Goal: Task Accomplishment & Management: Manage account settings

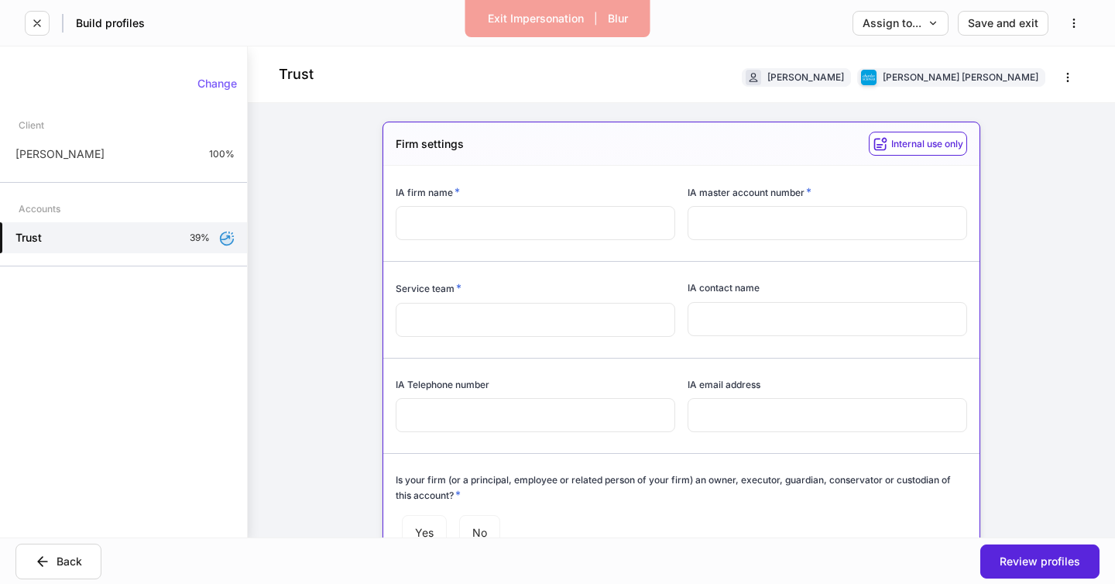
scroll to position [484, 0]
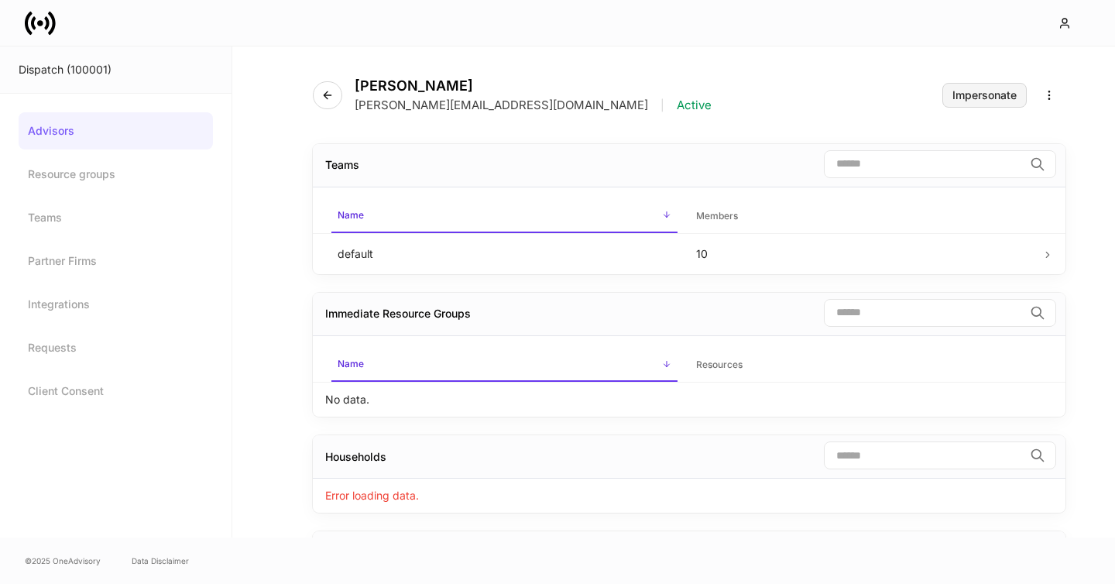
click at [975, 104] on button "Impersonate" at bounding box center [984, 95] width 84 height 25
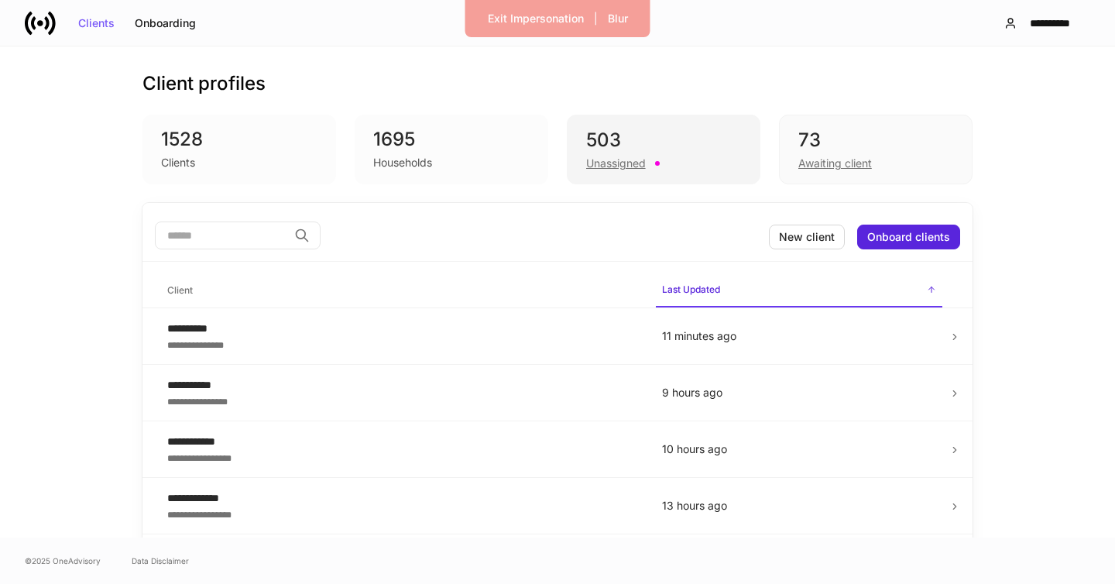
click at [642, 149] on div "503" at bounding box center [663, 140] width 155 height 25
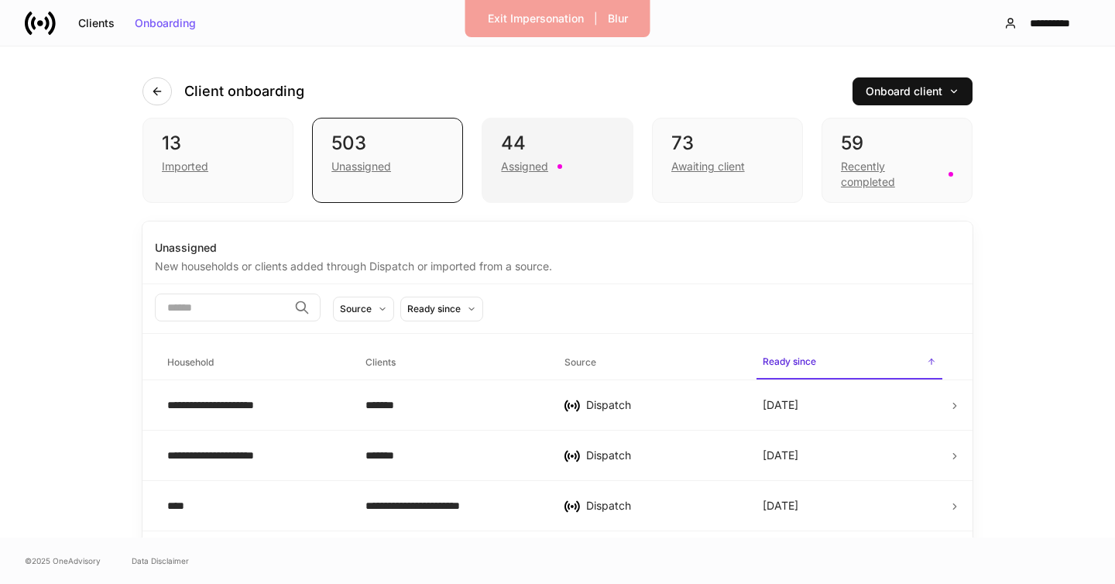
click at [554, 167] on div "Assigned" at bounding box center [557, 165] width 112 height 19
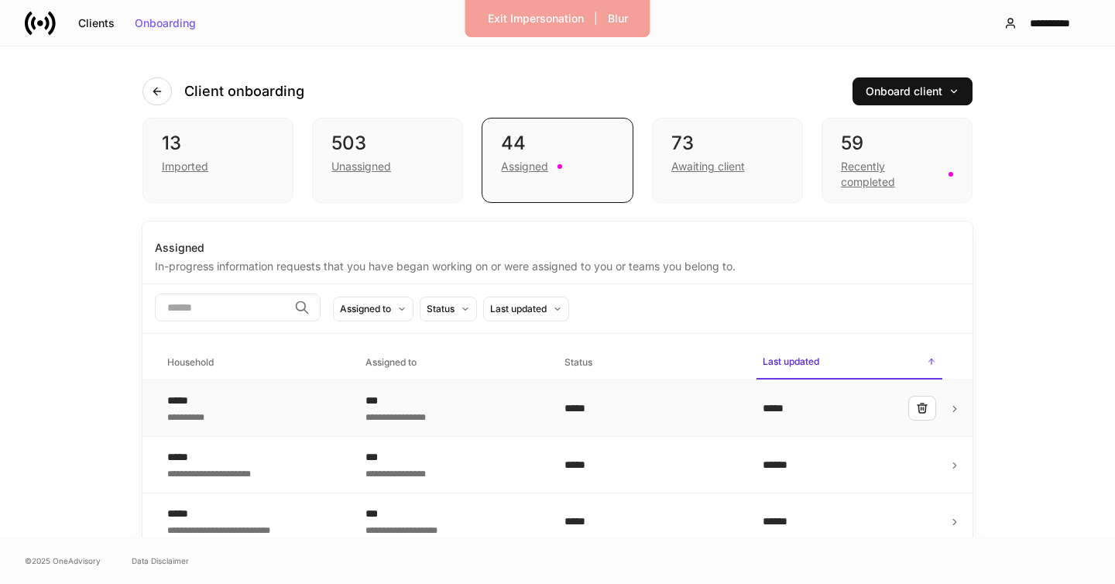
click at [410, 414] on div "**********" at bounding box center [452, 415] width 173 height 15
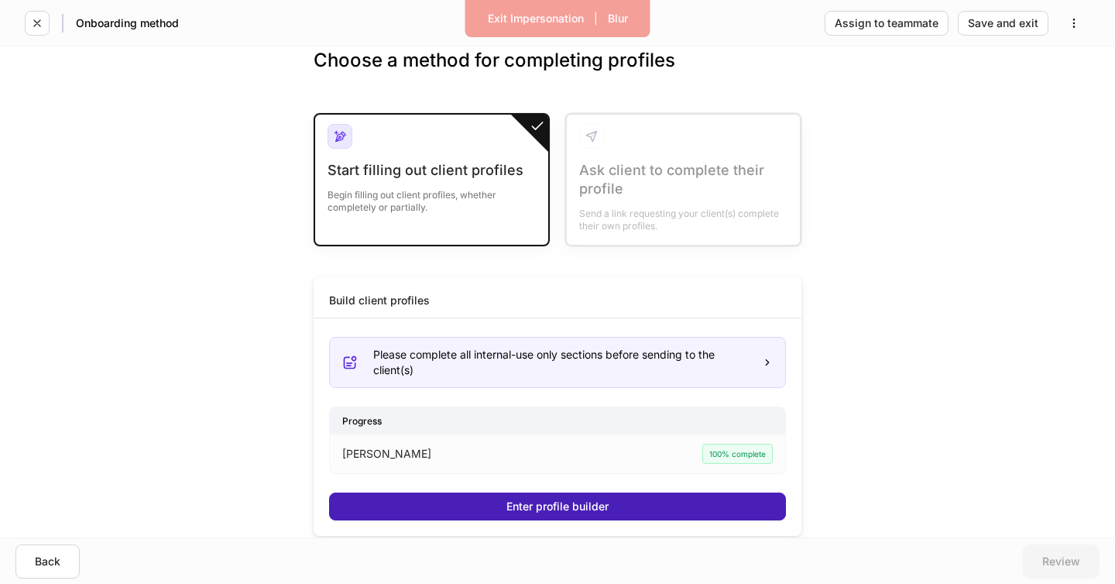
click at [554, 505] on div "Enter profile builder" at bounding box center [557, 506] width 102 height 11
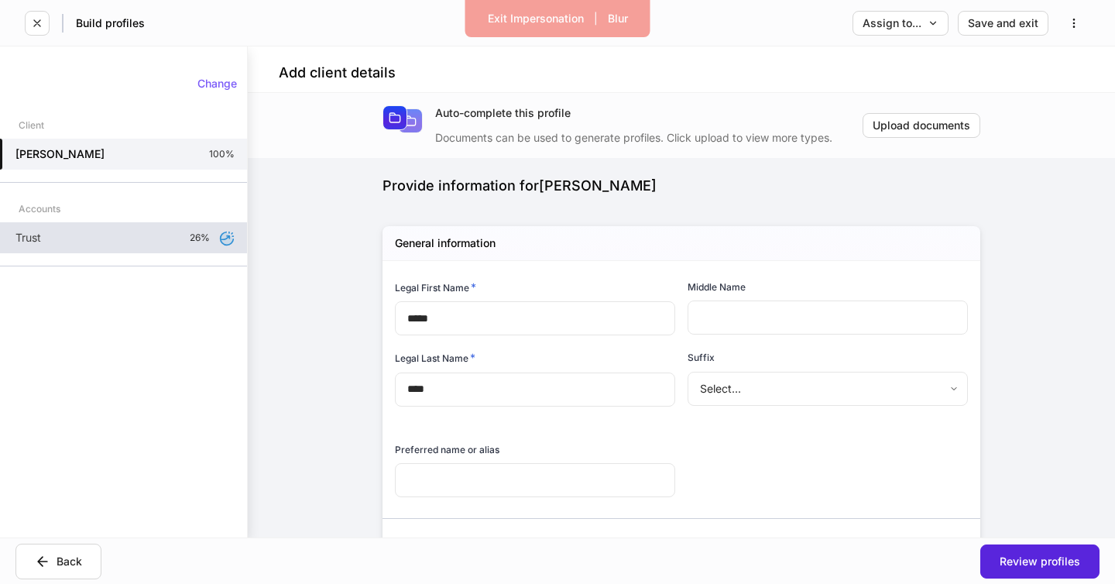
click at [141, 234] on div "Trust 26%" at bounding box center [123, 237] width 247 height 31
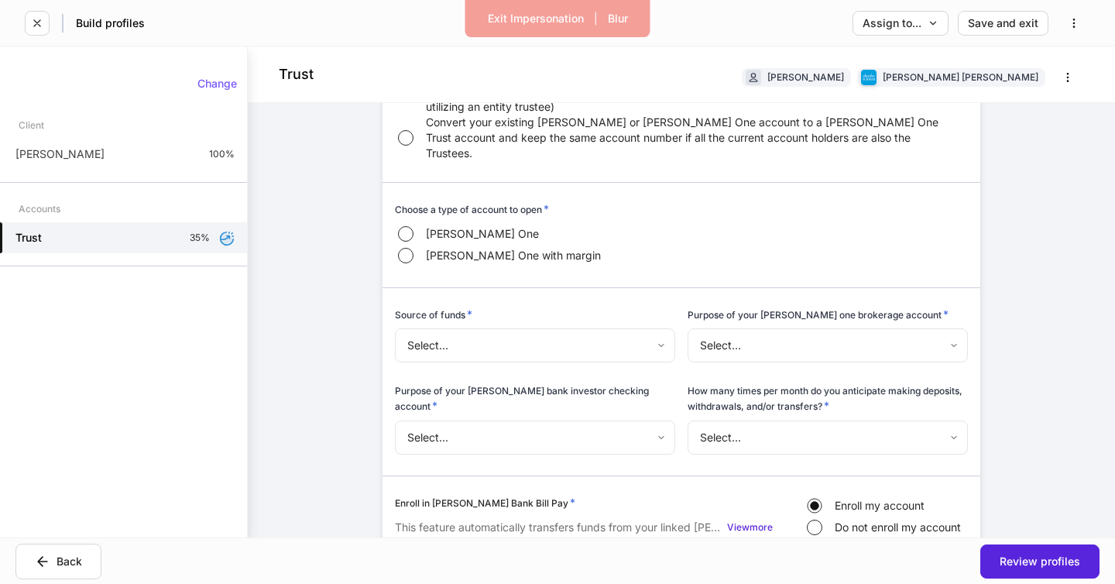
scroll to position [633, 0]
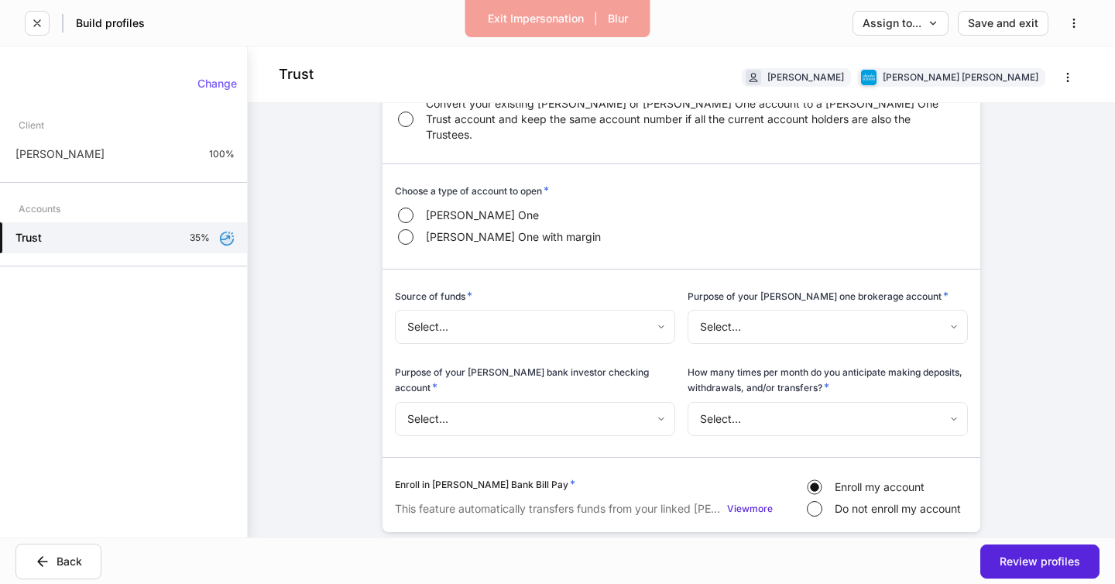
click at [745, 293] on body "Exit Impersonation | Blur Build profiles Assign to... Save and exit Trust Erika…" at bounding box center [557, 292] width 1115 height 584
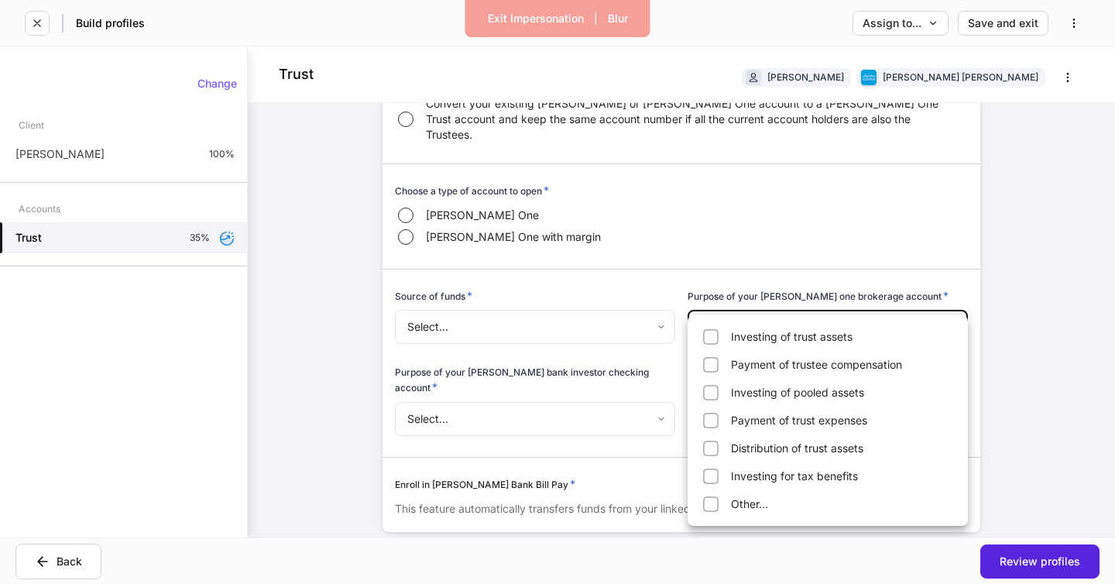
click at [745, 293] on div at bounding box center [557, 292] width 1115 height 584
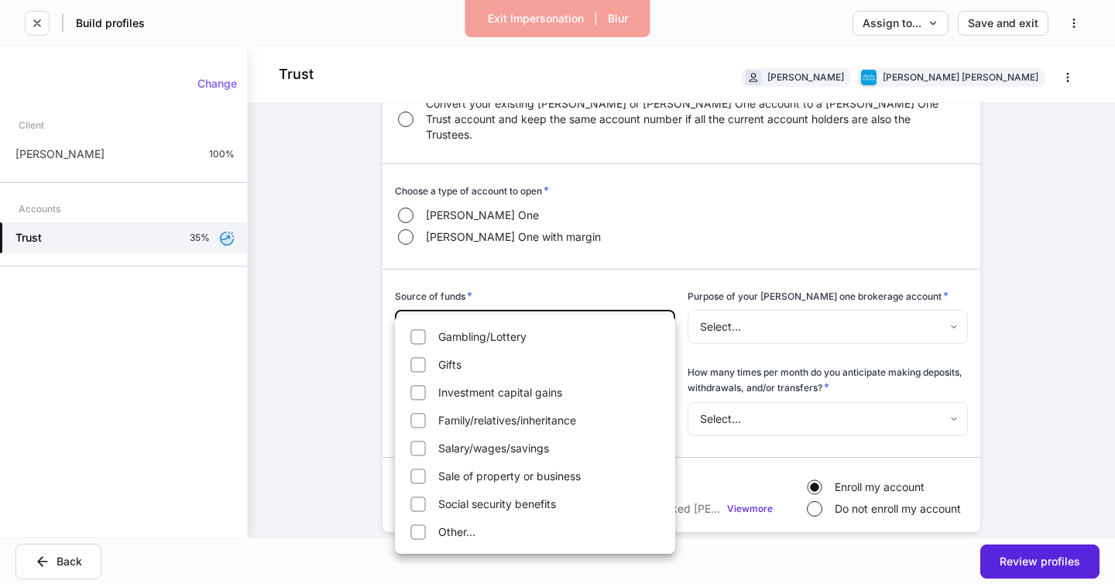
click at [633, 294] on body "Exit Impersonation | Blur Build profiles Assign to... Save and exit Trust Erika…" at bounding box center [557, 292] width 1115 height 584
click at [633, 294] on div at bounding box center [557, 292] width 1115 height 584
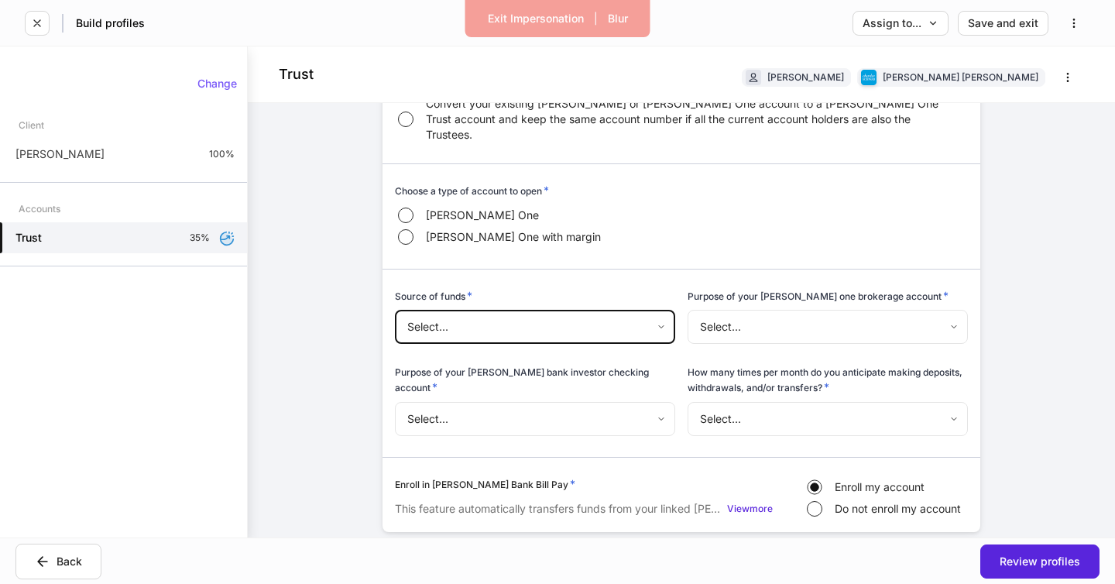
click at [537, 369] on body "Exit Impersonation | Blur Build profiles Assign to... Save and exit Trust Erika…" at bounding box center [557, 292] width 1115 height 584
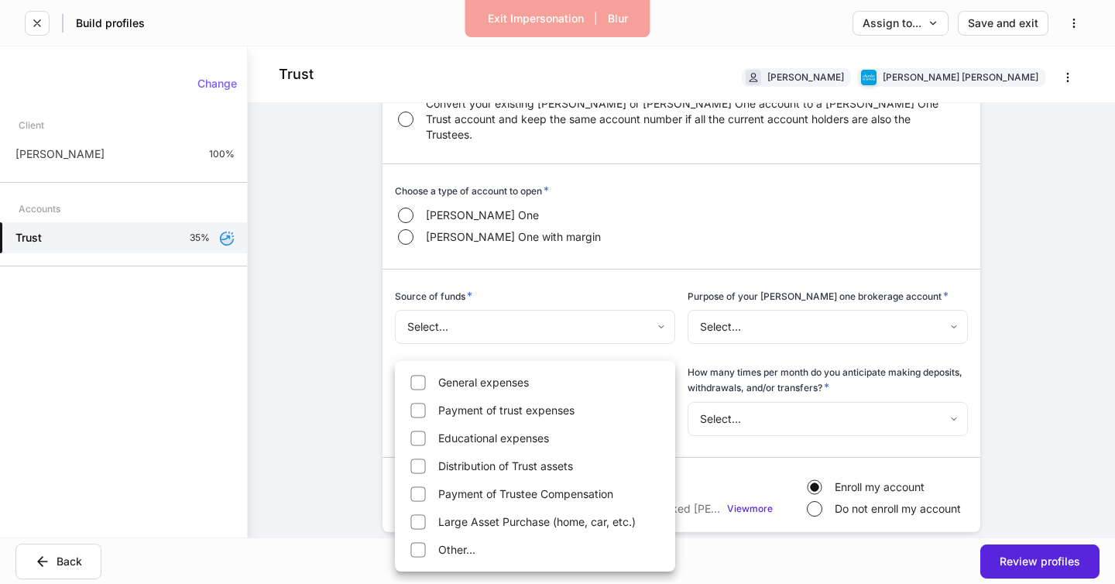
click at [748, 342] on div at bounding box center [557, 292] width 1115 height 584
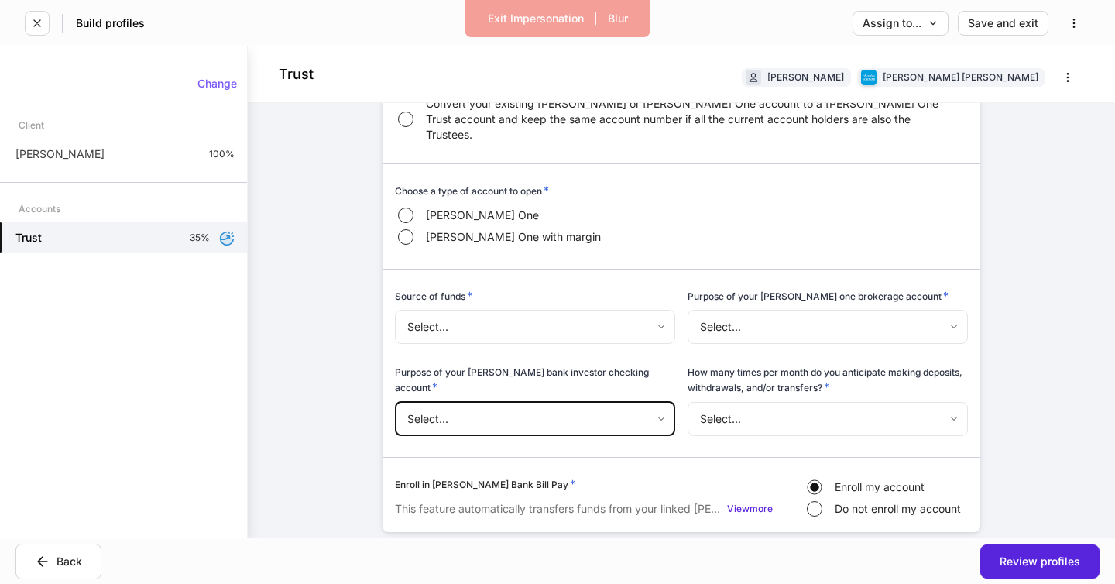
click at [736, 388] on body "Exit Impersonation | Blur Build profiles Assign to... Save and exit Trust Erika…" at bounding box center [557, 292] width 1115 height 584
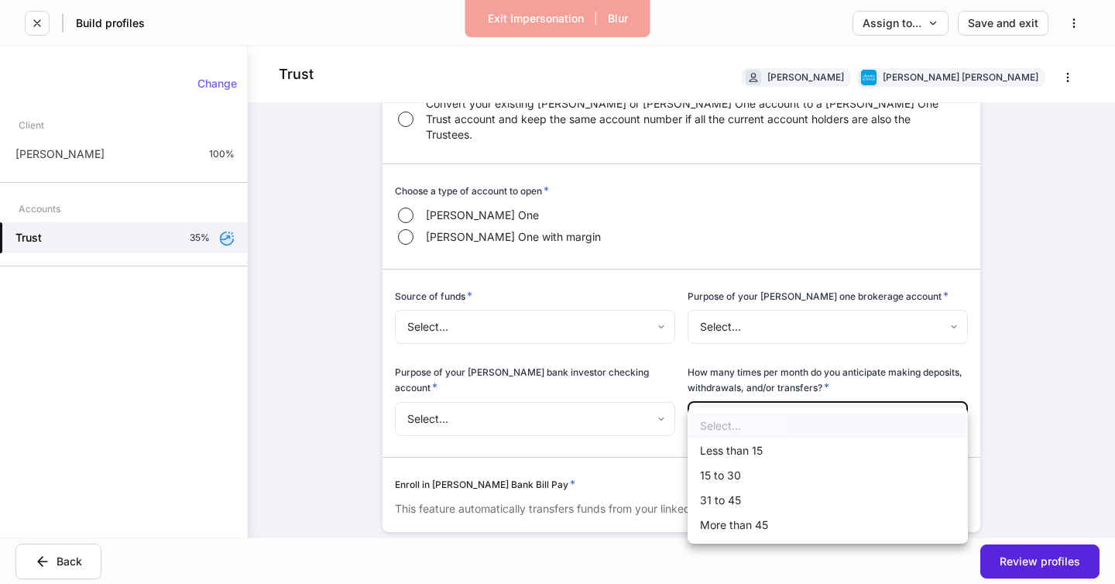
click at [736, 445] on li "Less than 15" at bounding box center [828, 450] width 280 height 25
type input "**********"
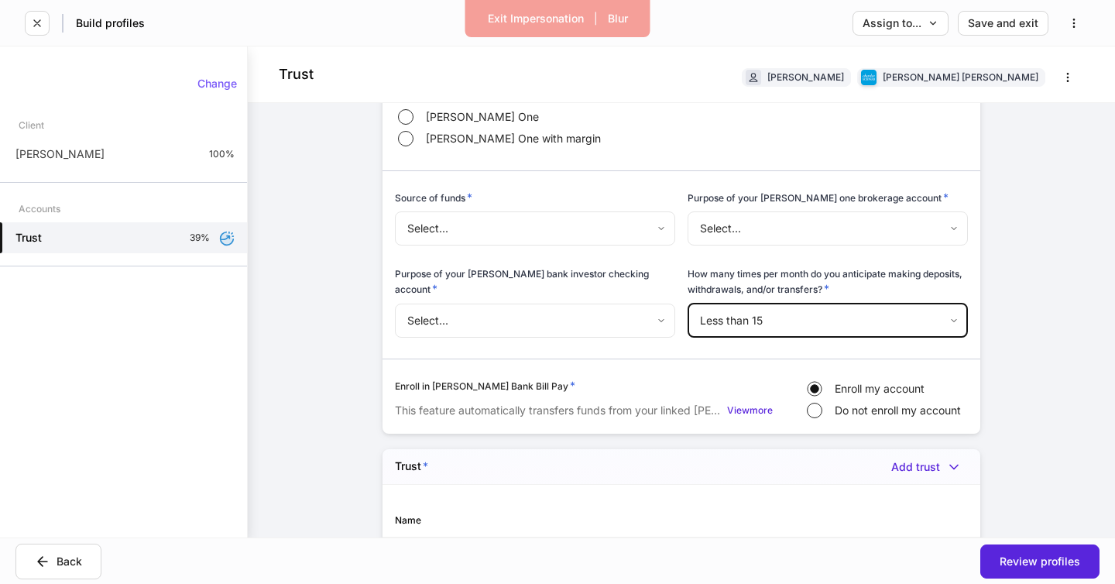
scroll to position [722, 0]
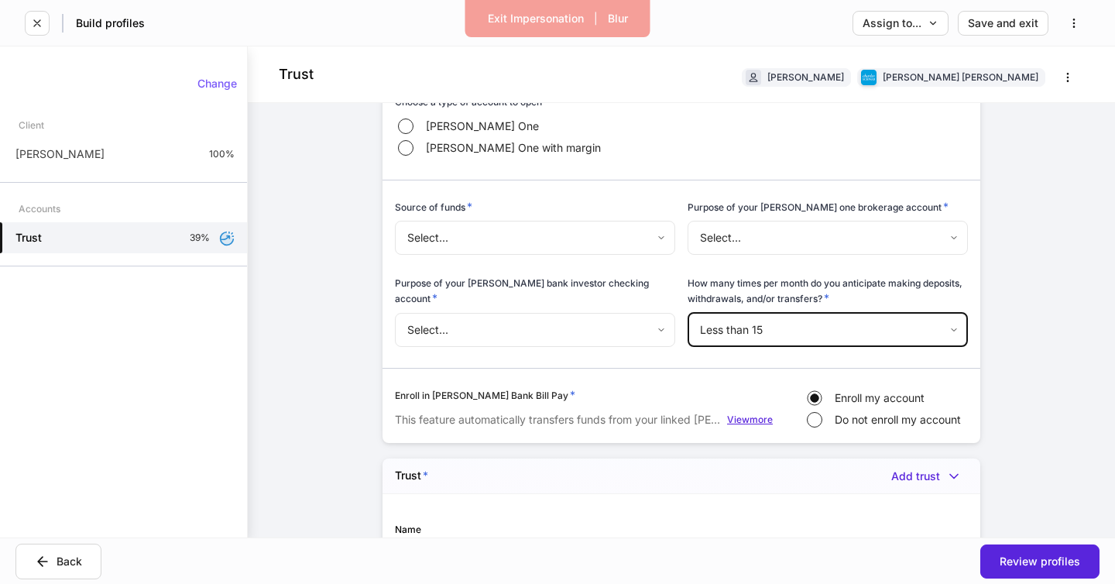
click at [738, 415] on div "View more" at bounding box center [750, 419] width 46 height 9
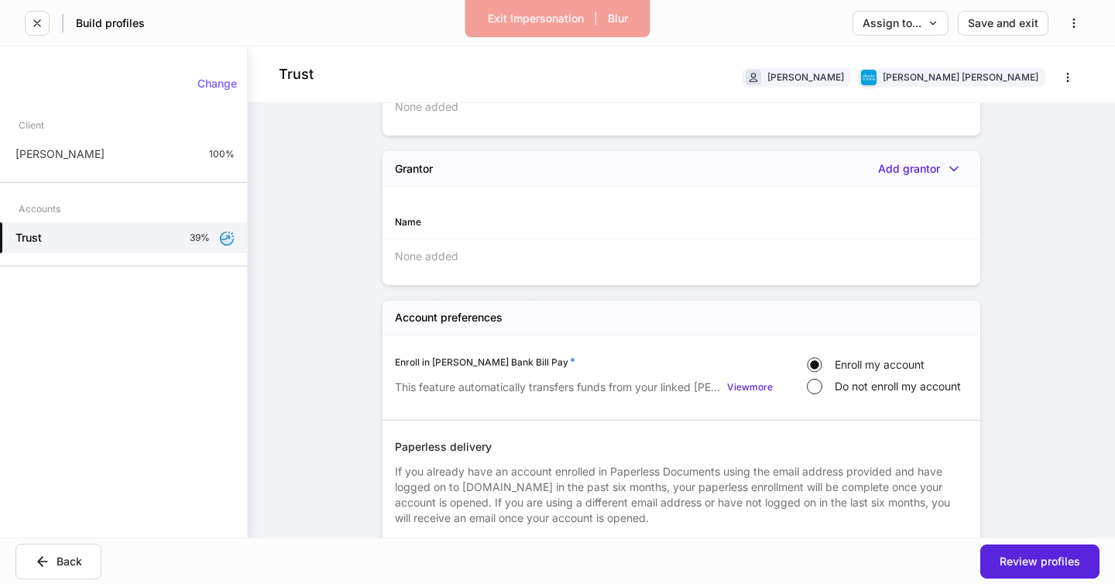
scroll to position [1884, 0]
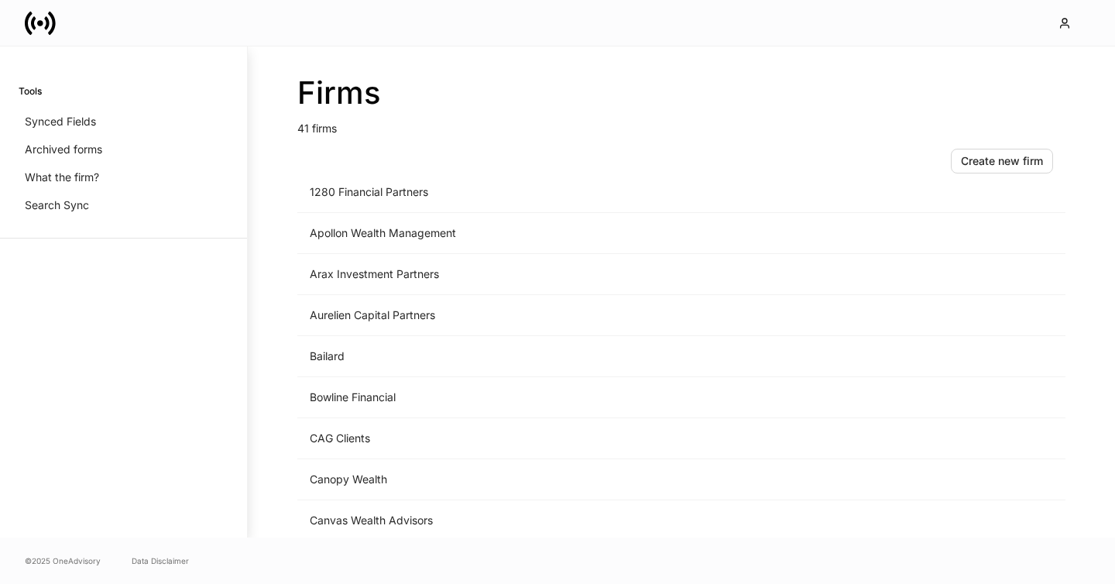
scroll to position [118, 0]
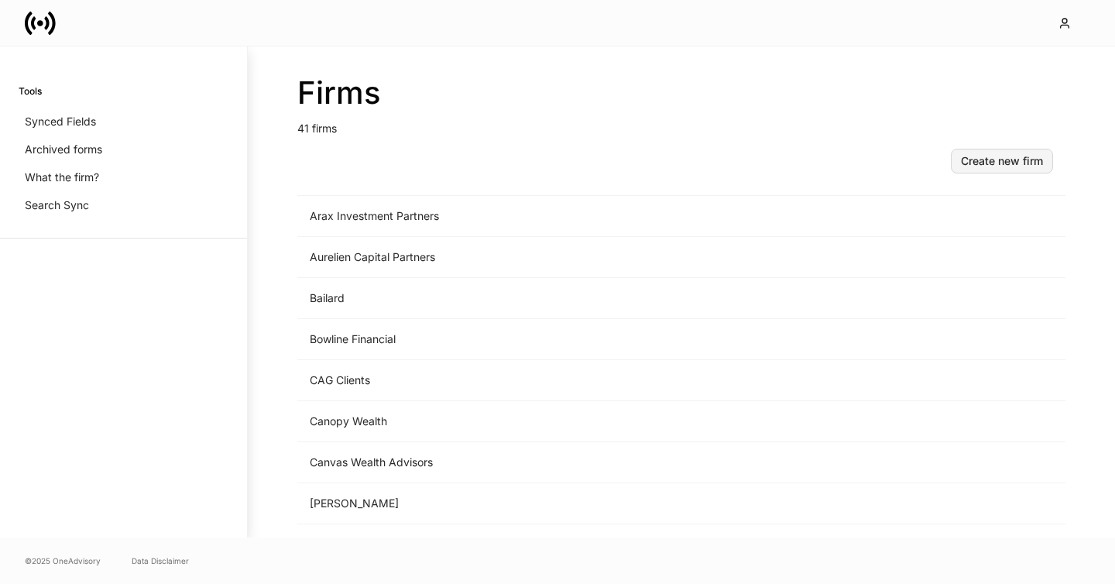
click at [970, 163] on div "Create new firm" at bounding box center [1002, 161] width 82 height 11
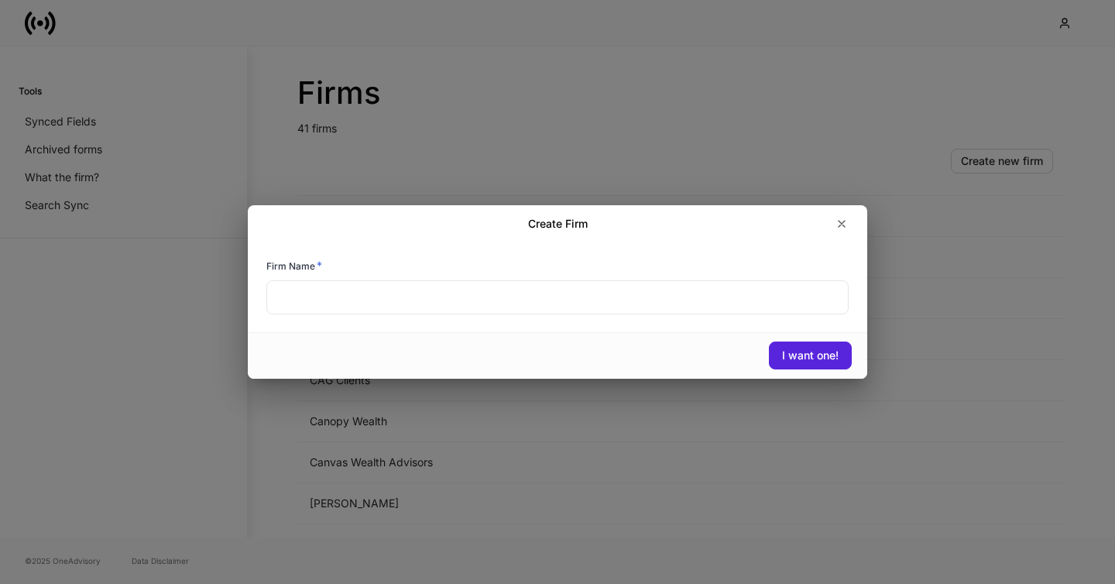
click at [626, 297] on input "text" at bounding box center [557, 297] width 582 height 34
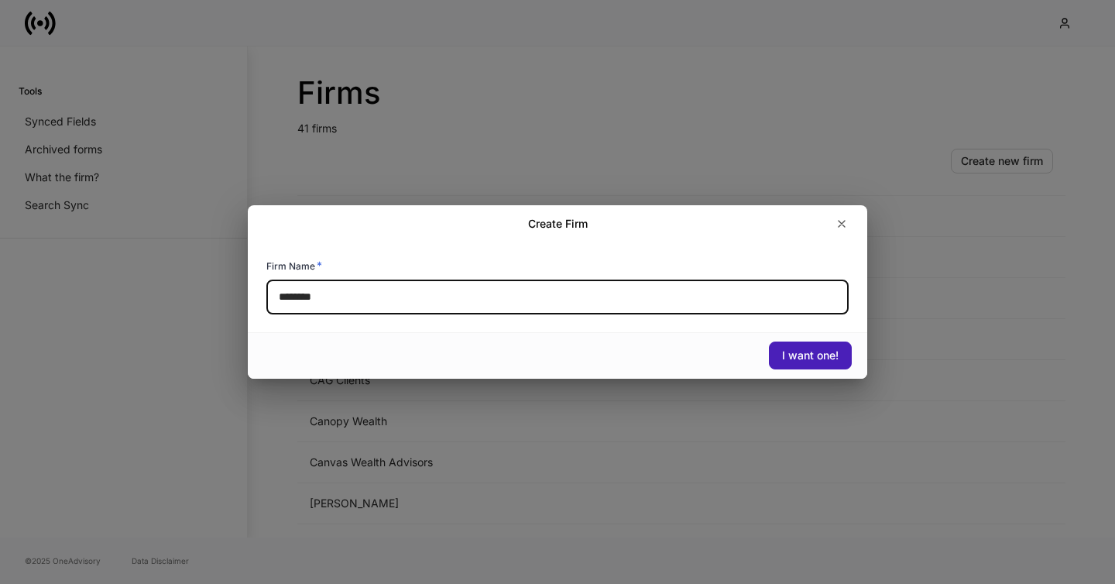
type input "********"
click at [819, 356] on div "I want one!" at bounding box center [810, 355] width 57 height 11
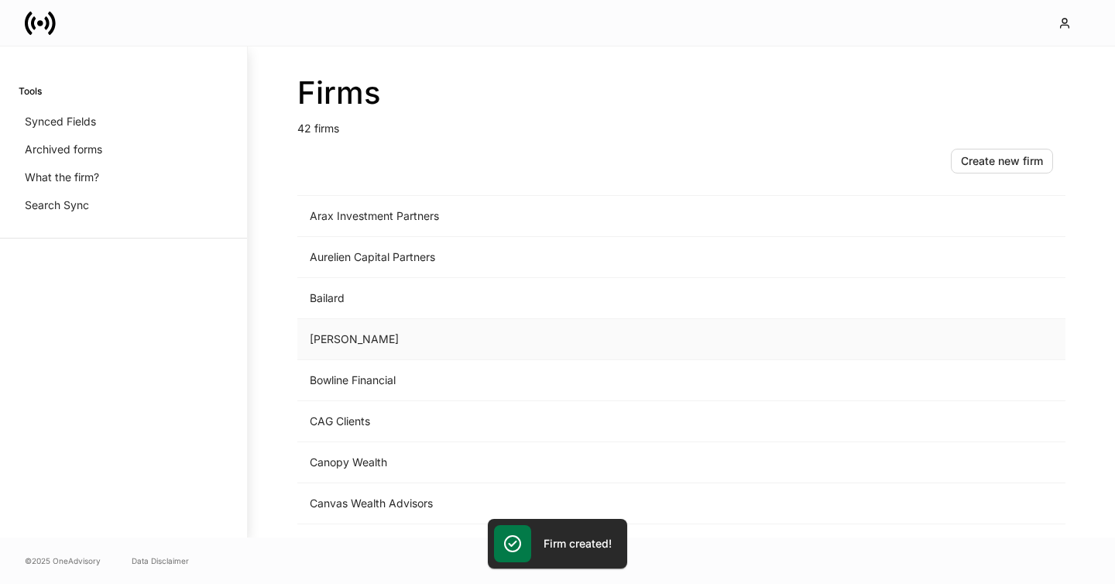
click at [434, 343] on td "Bartlett" at bounding box center [552, 339] width 511 height 41
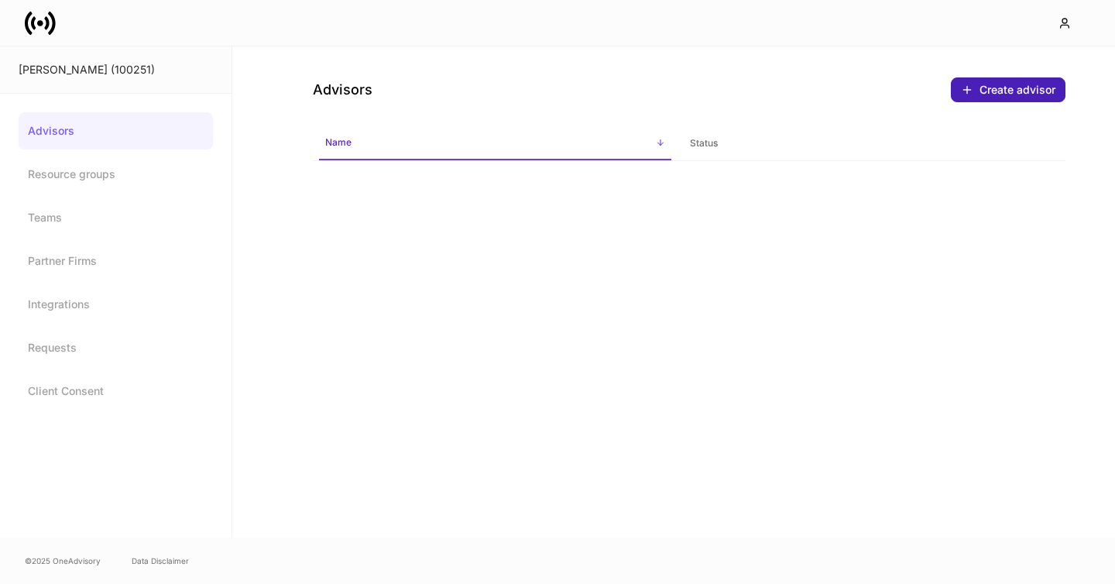
click at [979, 94] on div "Create advisor" at bounding box center [1008, 90] width 94 height 12
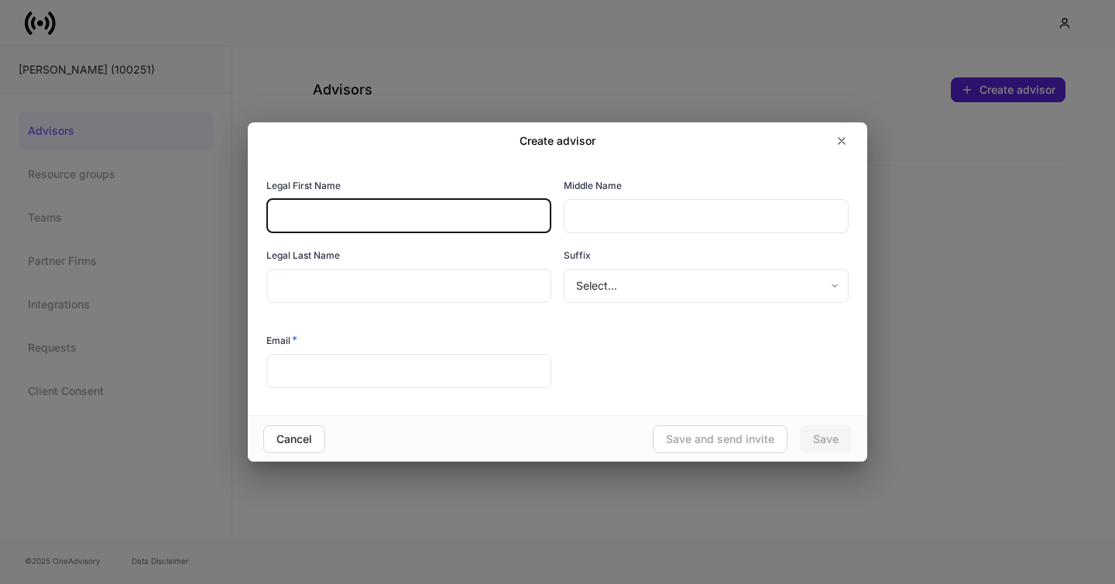
click at [417, 216] on input "text" at bounding box center [408, 216] width 285 height 34
type input "********"
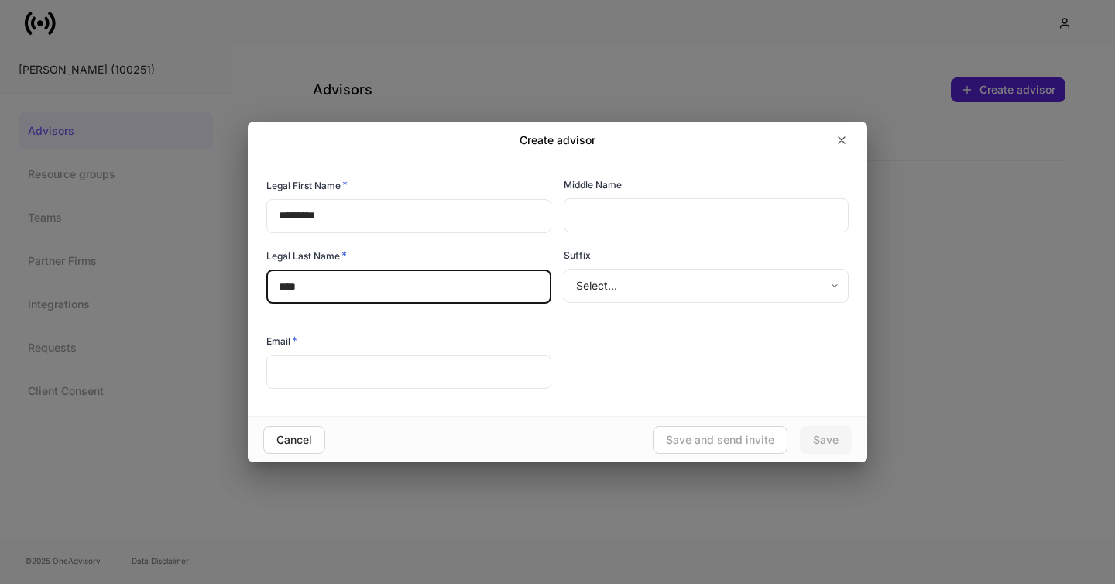
drag, startPoint x: 286, startPoint y: 284, endPoint x: 301, endPoint y: 323, distance: 41.7
click at [286, 284] on input "****" at bounding box center [408, 286] width 285 height 34
type input "*****"
click at [308, 362] on input "text" at bounding box center [408, 372] width 285 height 34
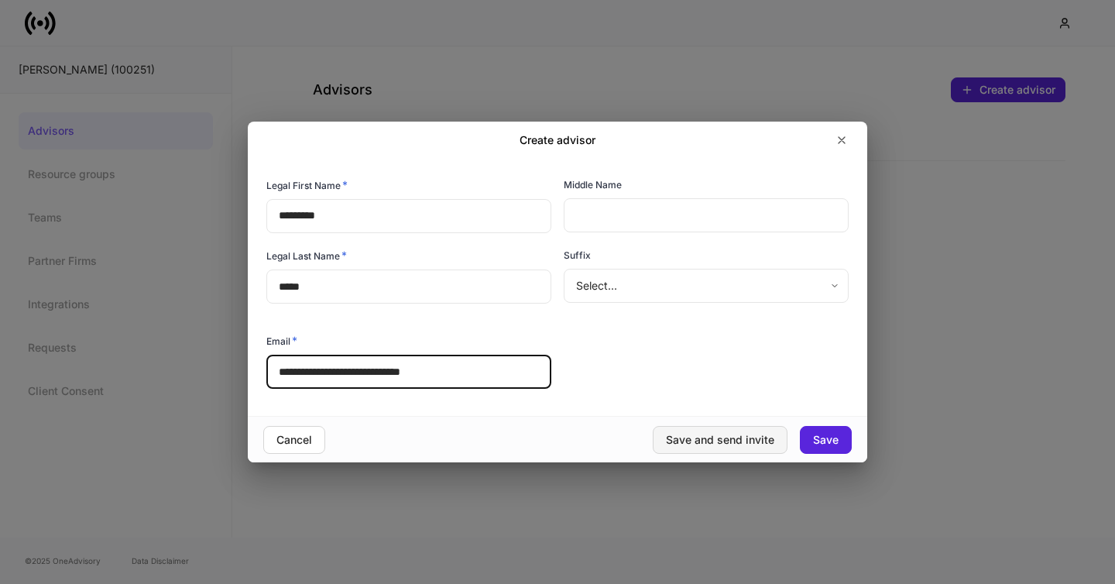
type input "**********"
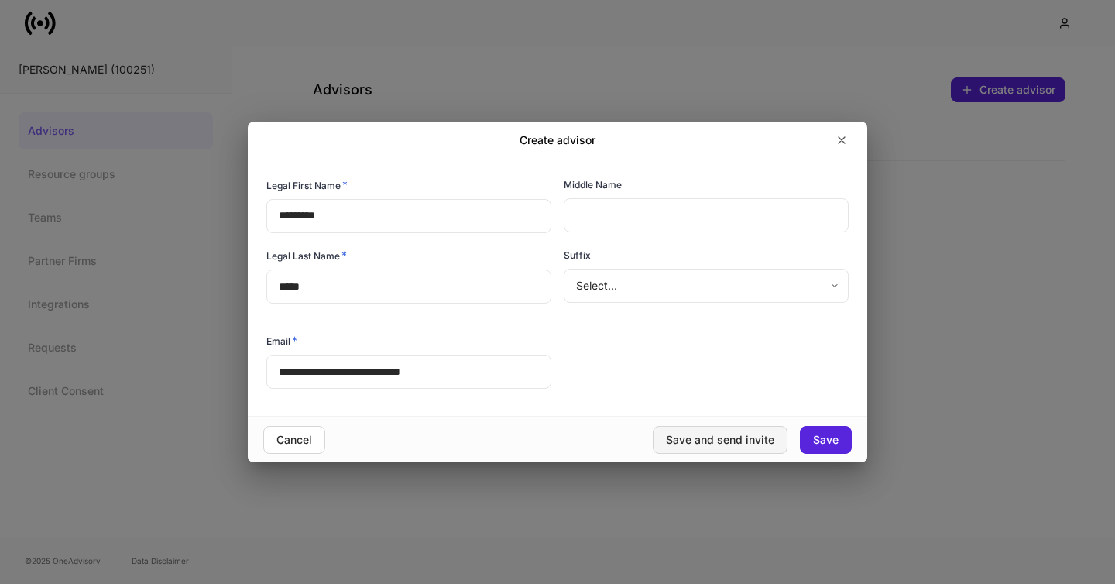
click at [702, 444] on div "Save and send invite" at bounding box center [720, 439] width 108 height 11
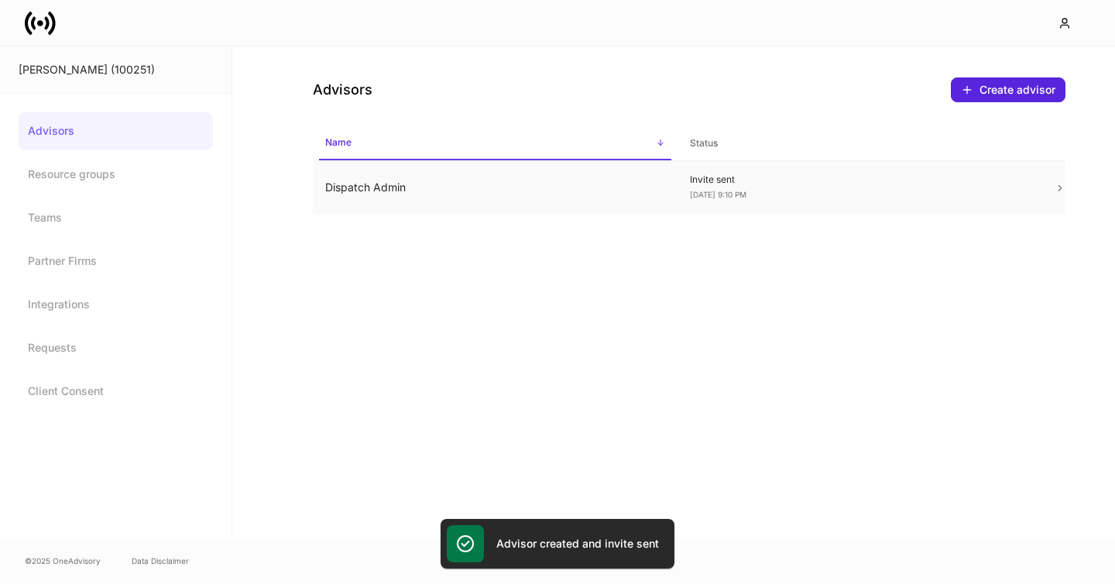
click at [438, 164] on td "Dispatch Admin" at bounding box center [495, 187] width 365 height 53
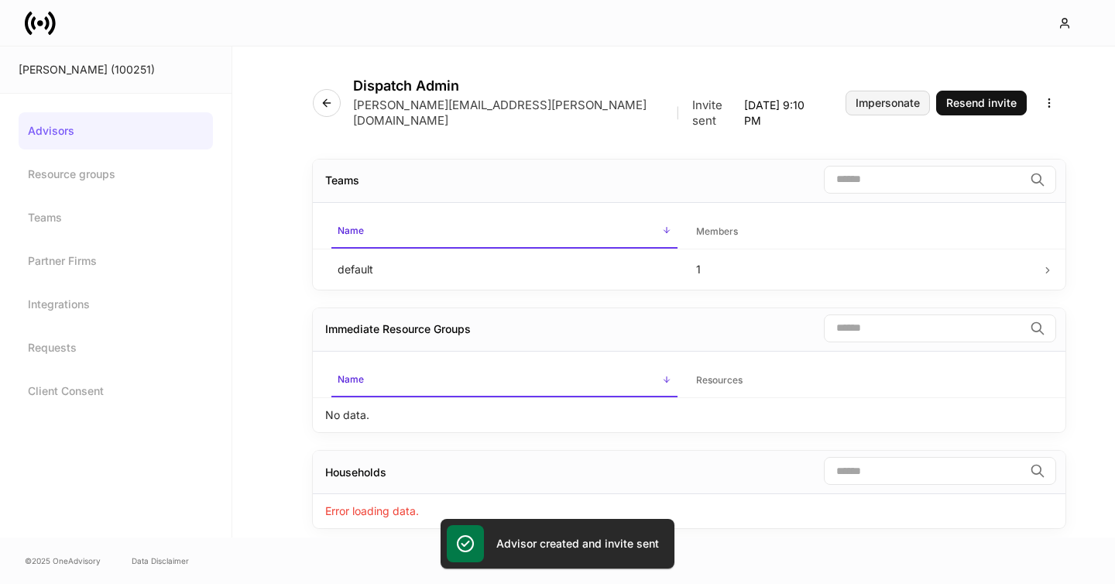
click at [859, 98] on div "Impersonate" at bounding box center [888, 103] width 64 height 11
click at [81, 75] on div "Bartlett (100251)" at bounding box center [116, 69] width 194 height 15
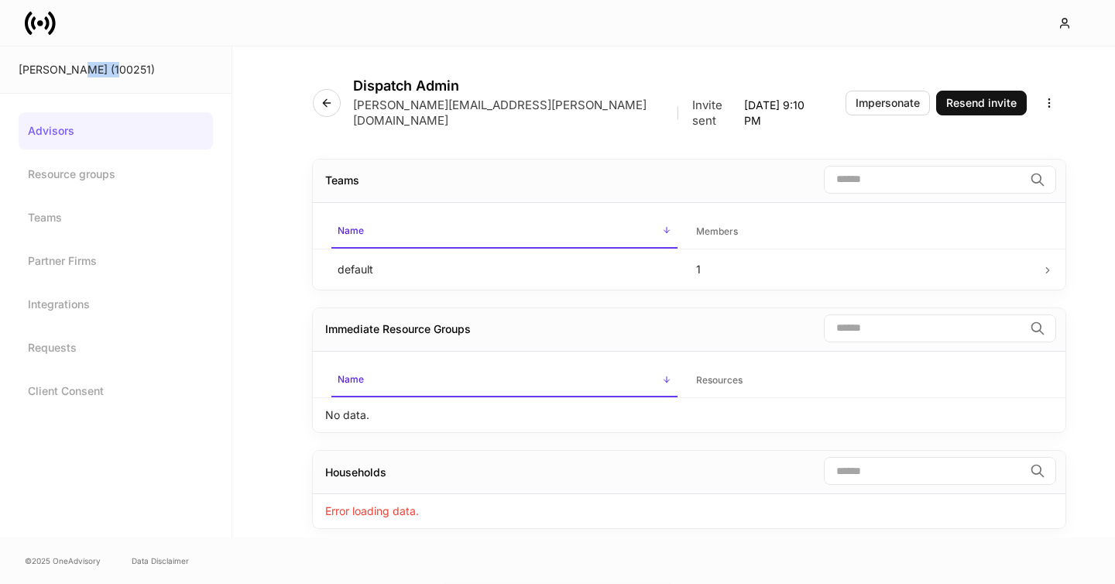
copy div "100251"
